Goal: Task Accomplishment & Management: Complete application form

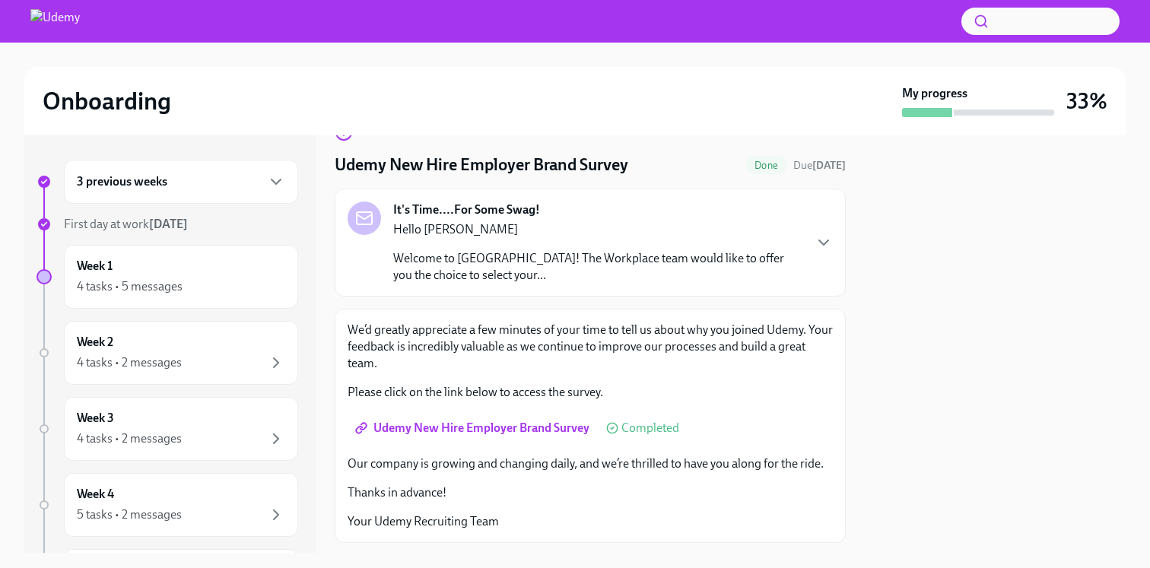
scroll to position [50, 0]
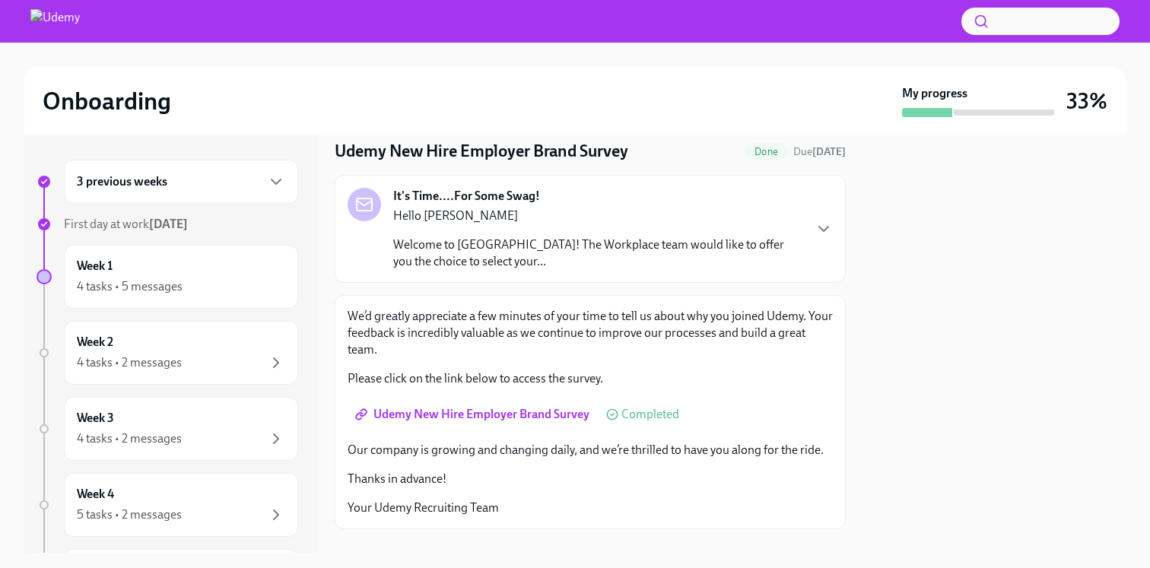
click at [835, 227] on div "It's Time....For Some Swag! Hello [PERSON_NAME] Welcome to [GEOGRAPHIC_DATA]! T…" at bounding box center [590, 229] width 511 height 108
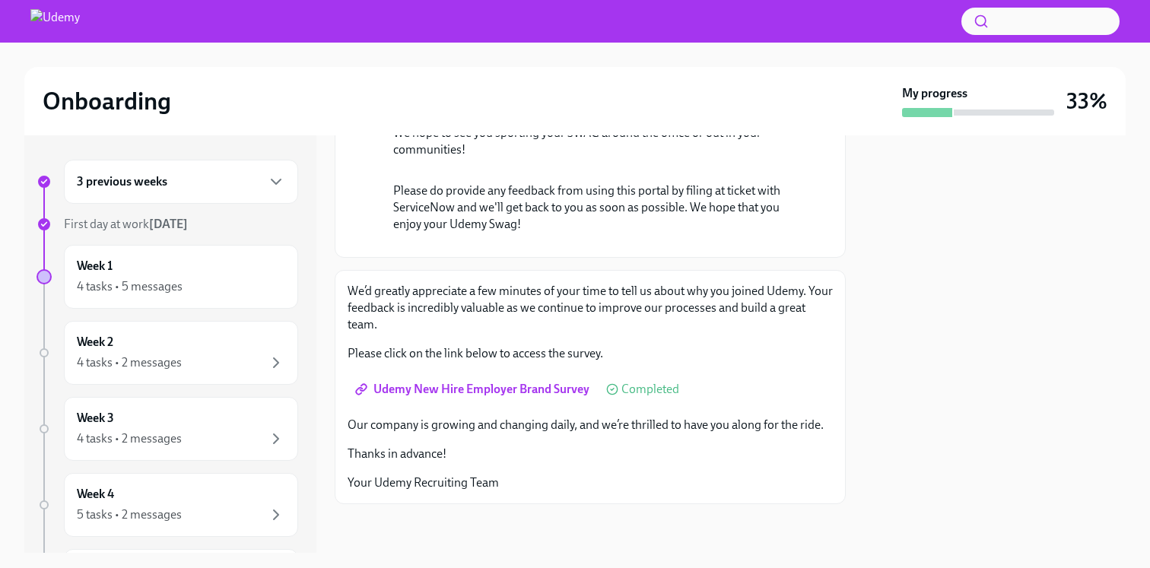
scroll to position [481, 0]
click at [264, 173] on div "3 previous weeks" at bounding box center [181, 182] width 208 height 18
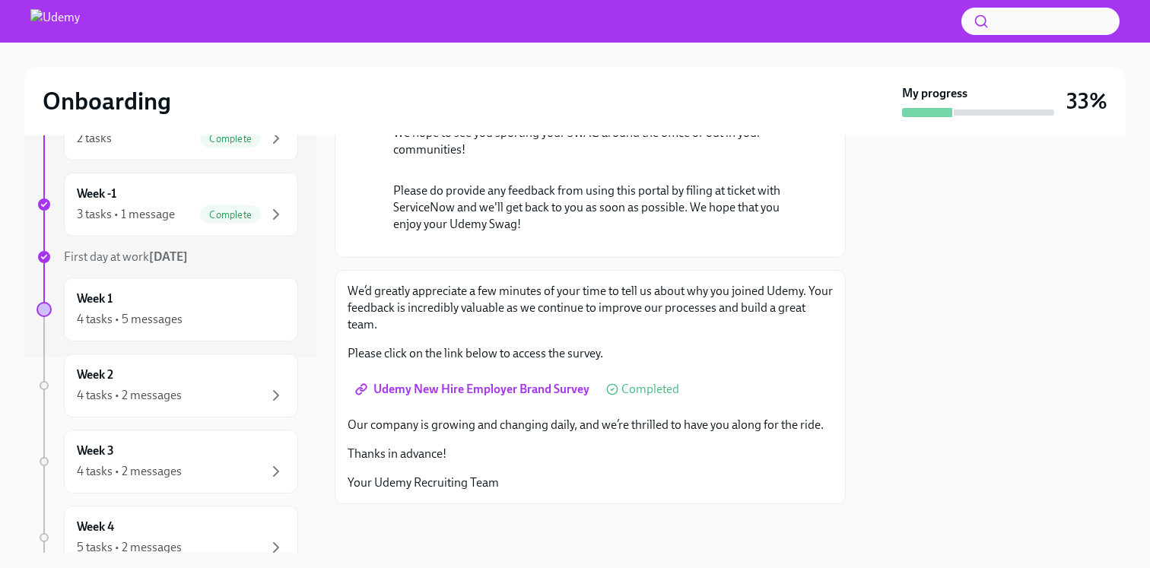
scroll to position [217, 0]
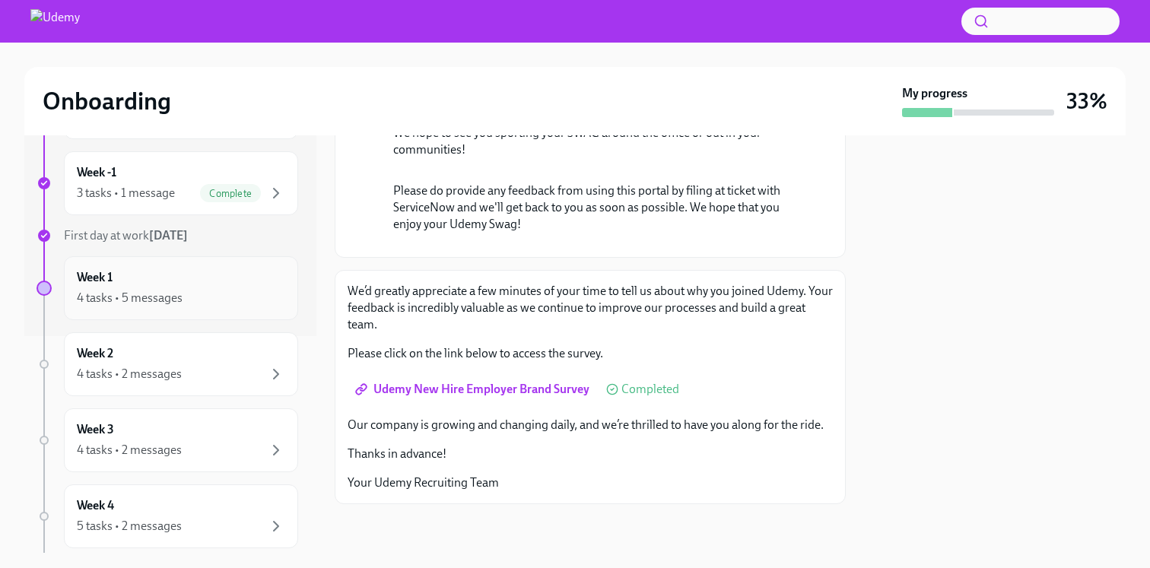
click at [215, 279] on div "Week 1 4 tasks • 5 messages" at bounding box center [181, 288] width 208 height 38
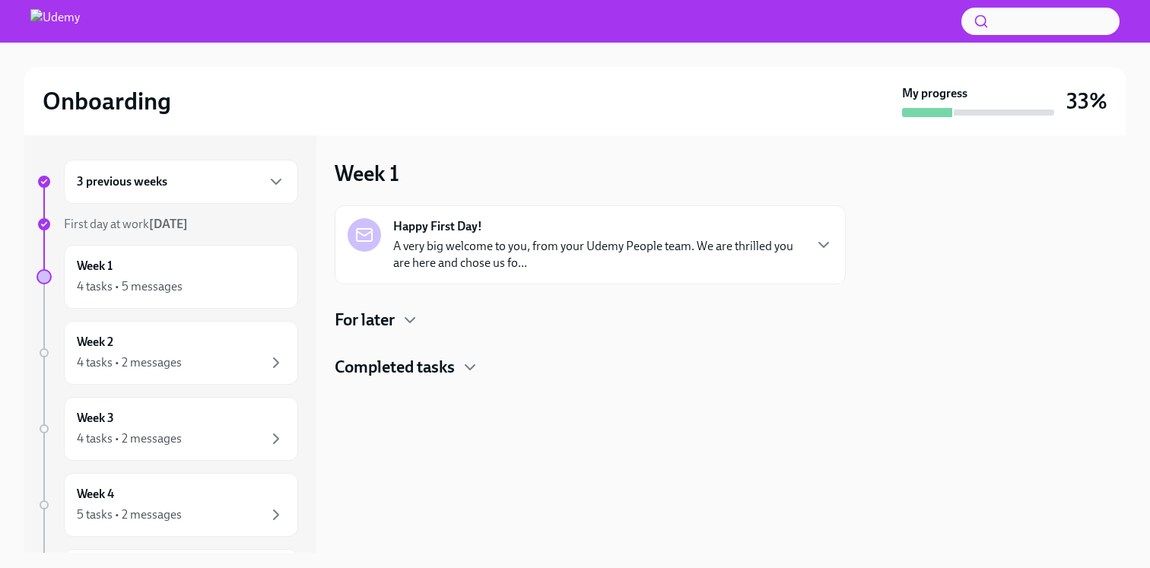
click at [217, 205] on div "3 previous weeks First day at work [DATE] Week 1 4 tasks • 5 messages Week 2 4 …" at bounding box center [167, 469] width 262 height 619
click at [275, 170] on div "3 previous weeks" at bounding box center [181, 182] width 234 height 44
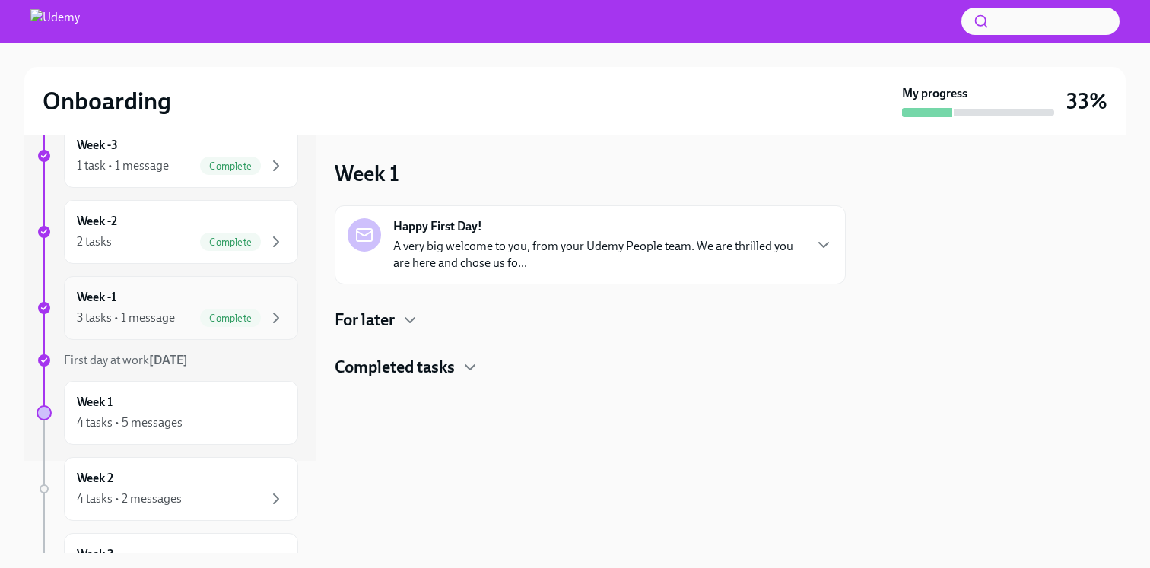
scroll to position [111, 0]
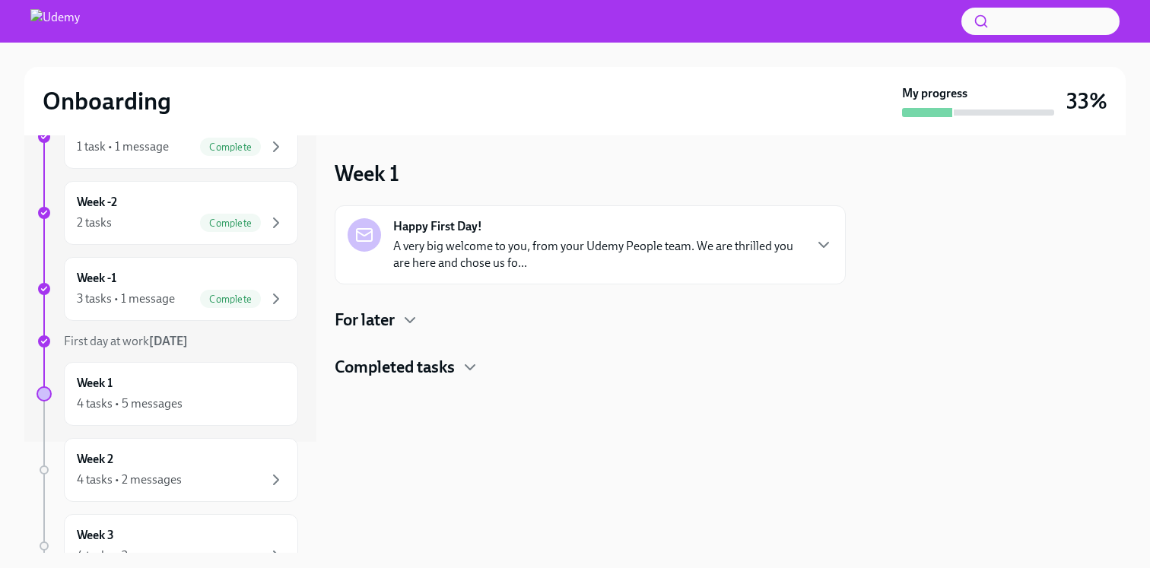
click at [174, 351] on div "3 previous weeks Week -3 1 task • 1 message Complete Week -2 2 tasks Complete W…" at bounding box center [167, 472] width 262 height 847
click at [196, 401] on div "4 tasks • 5 messages" at bounding box center [181, 404] width 208 height 18
click at [820, 240] on icon "button" at bounding box center [823, 245] width 18 height 18
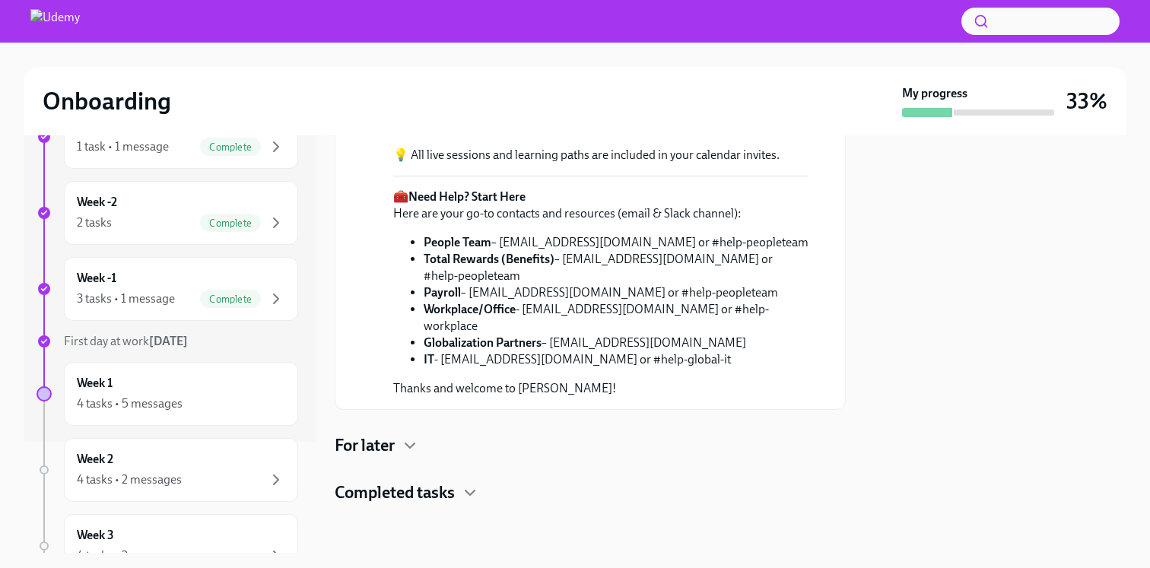
scroll to position [633, 0]
click at [457, 503] on div "Completed tasks" at bounding box center [590, 492] width 511 height 23
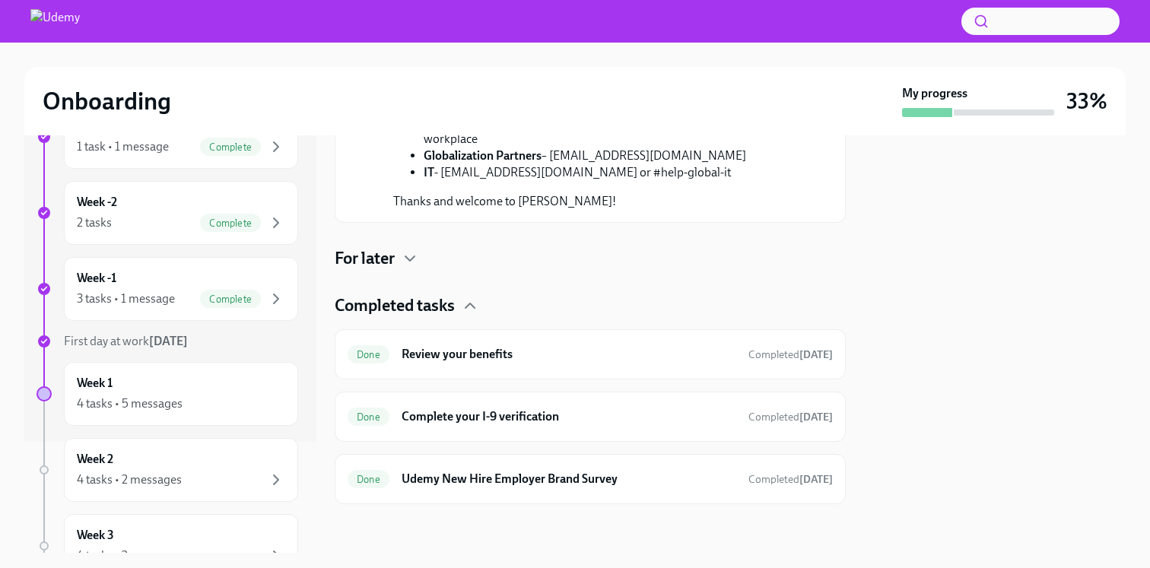
scroll to position [820, 0]
click at [397, 263] on div "For later" at bounding box center [590, 258] width 511 height 23
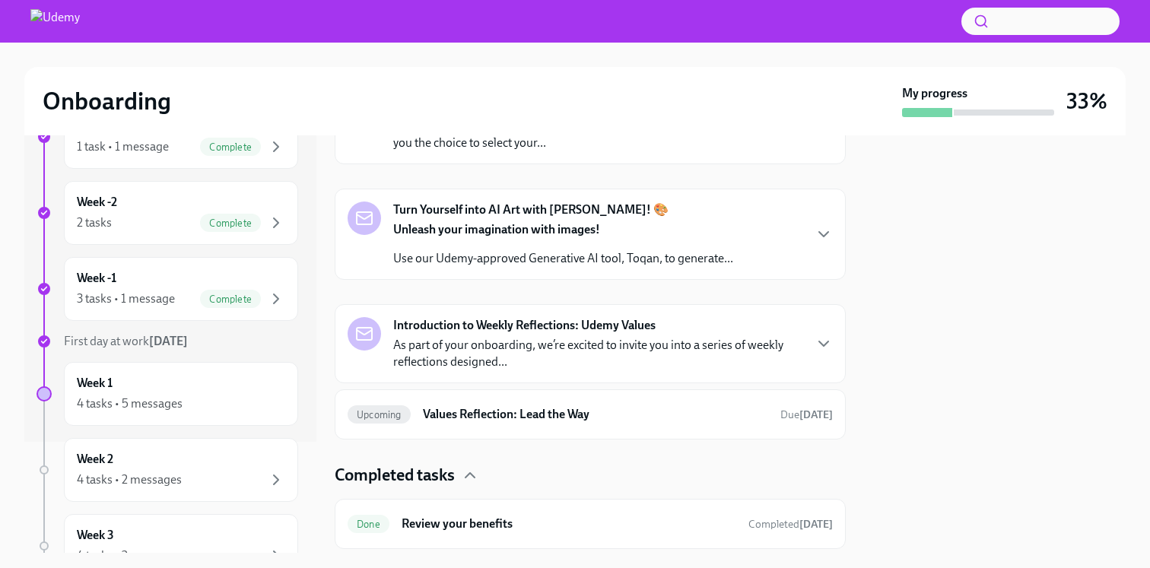
scroll to position [967, 0]
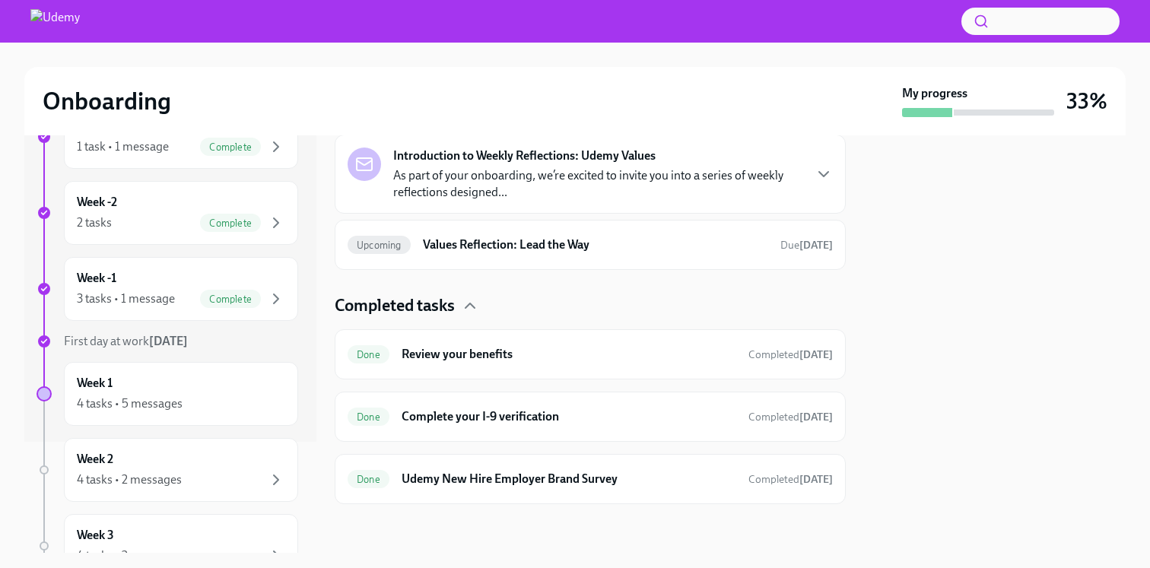
scroll to position [1425, 0]
click at [822, 67] on icon "button" at bounding box center [823, 64] width 9 height 5
click at [520, 410] on h6 "Complete your I-9 verification" at bounding box center [568, 416] width 335 height 17
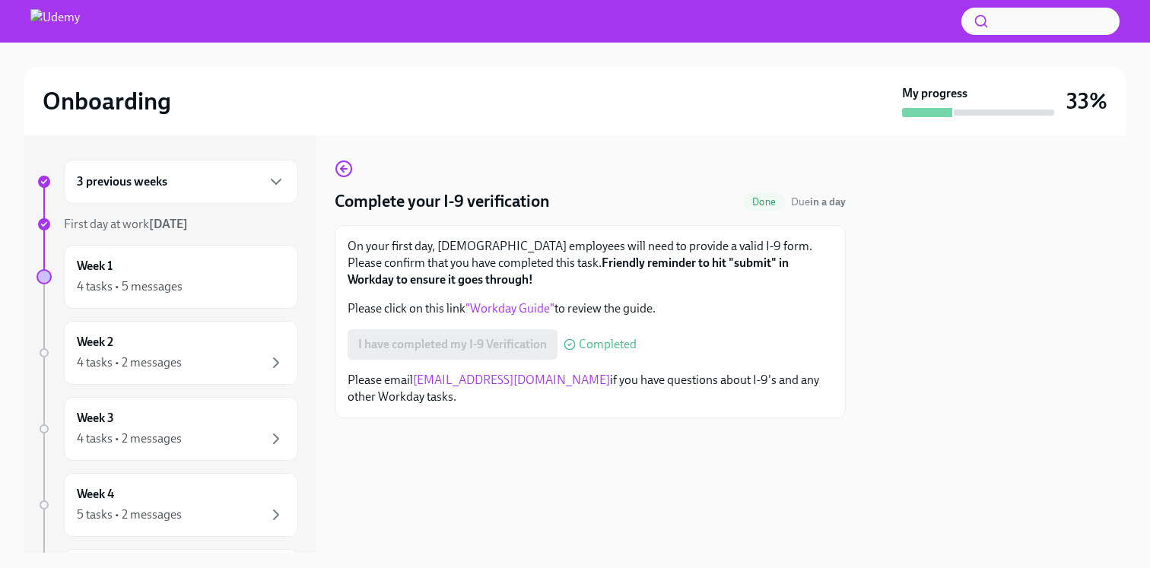
click at [512, 310] on link ""Workday Guide"" at bounding box center [509, 308] width 89 height 14
